Goal: Task Accomplishment & Management: Manage account settings

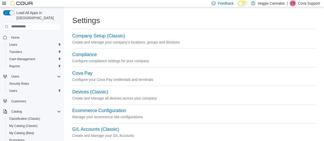
click at [310, 5] on p "Cova Support" at bounding box center [309, 3] width 22 height 6
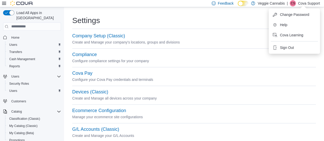
scroll to position [52, 0]
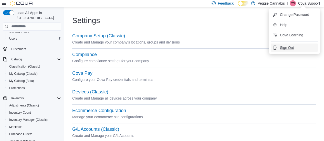
click at [289, 46] on span "Sign Out" at bounding box center [287, 47] width 14 height 5
